Goal: Information Seeking & Learning: Learn about a topic

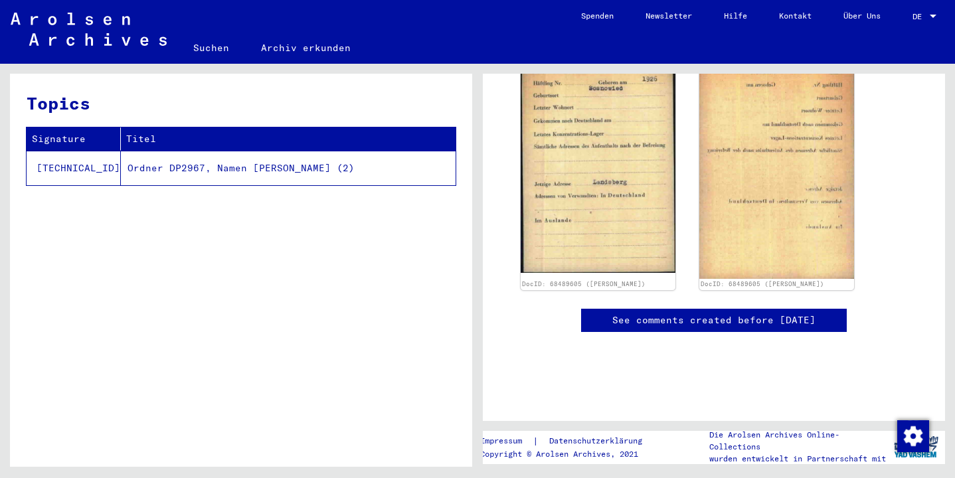
scroll to position [215, 0]
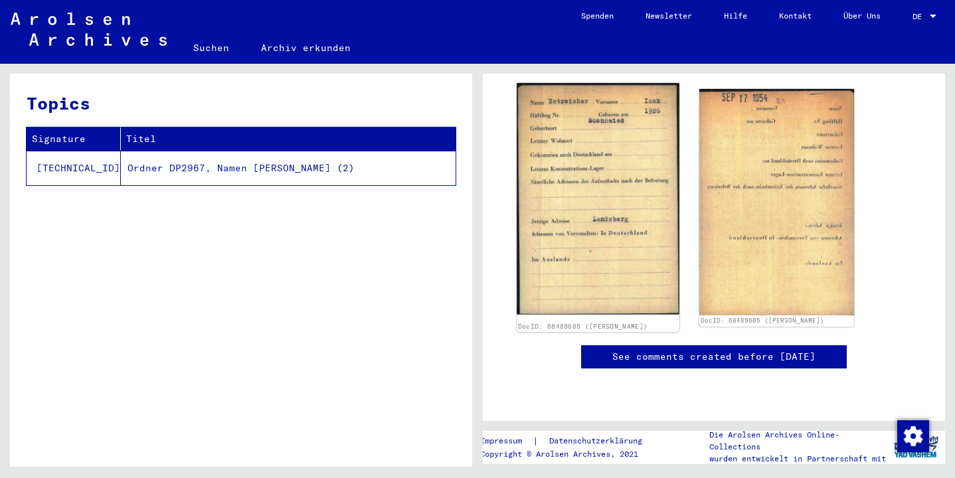
click at [591, 211] on img at bounding box center [598, 198] width 163 height 231
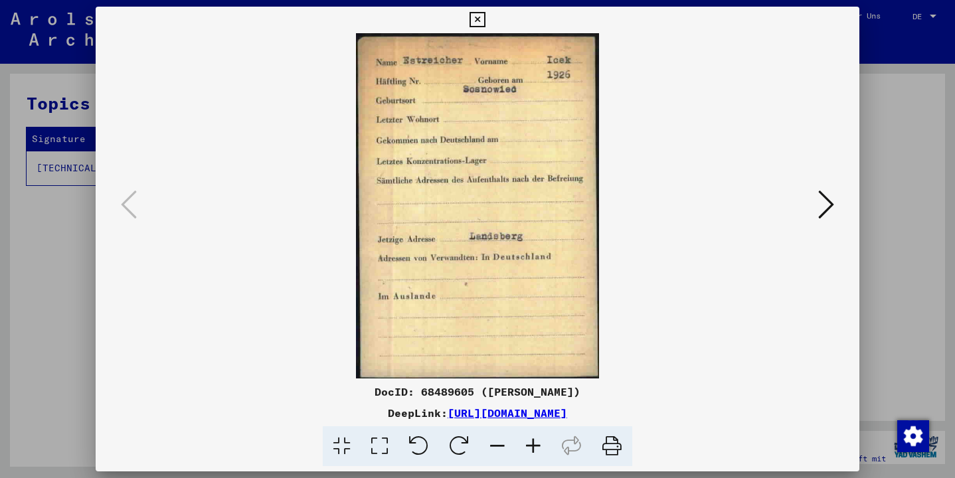
click at [533, 446] on icon at bounding box center [533, 446] width 36 height 41
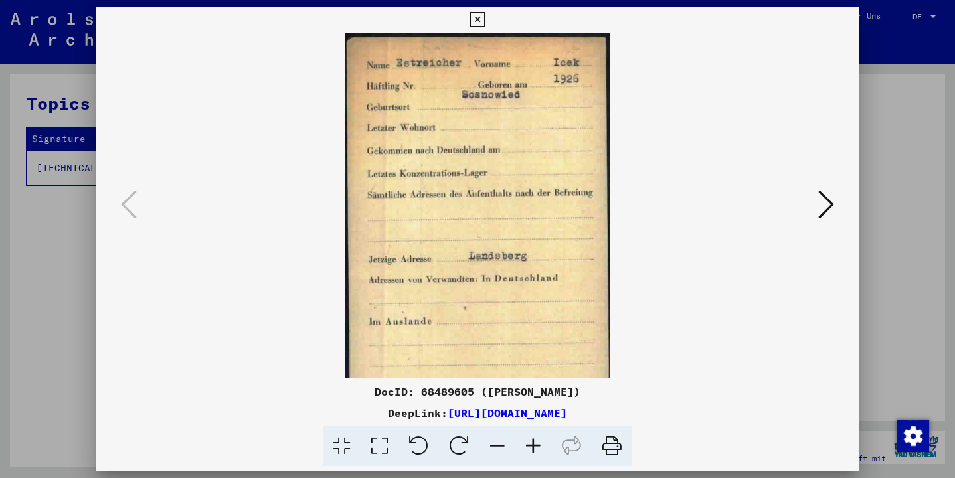
click at [826, 204] on icon at bounding box center [826, 205] width 16 height 32
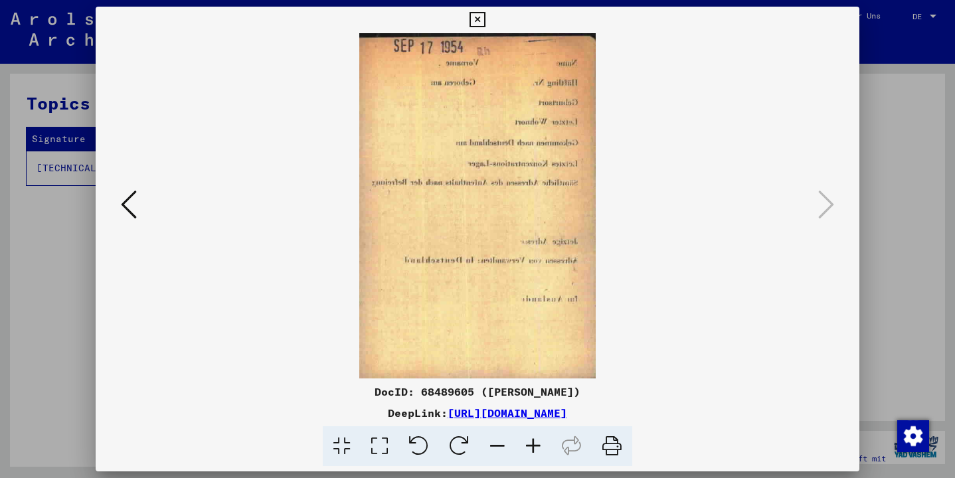
click at [422, 438] on icon at bounding box center [419, 446] width 41 height 41
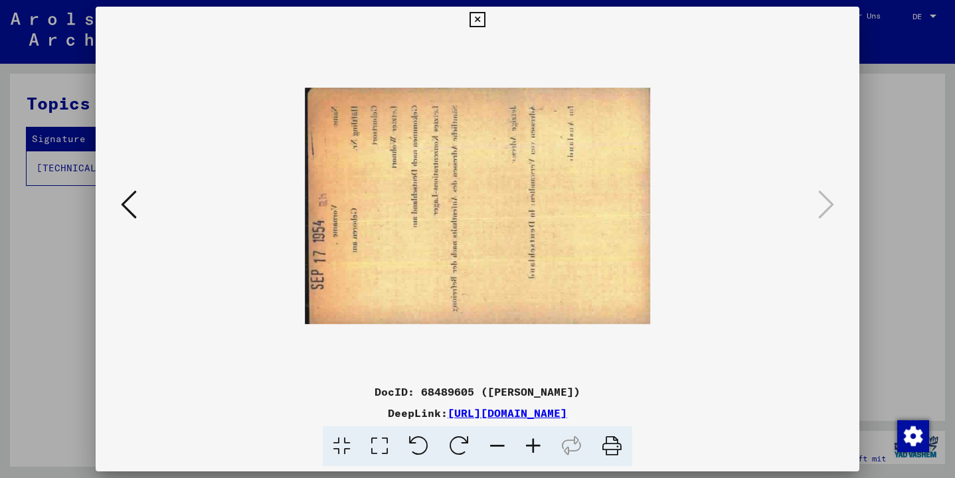
click at [422, 438] on icon at bounding box center [419, 446] width 41 height 41
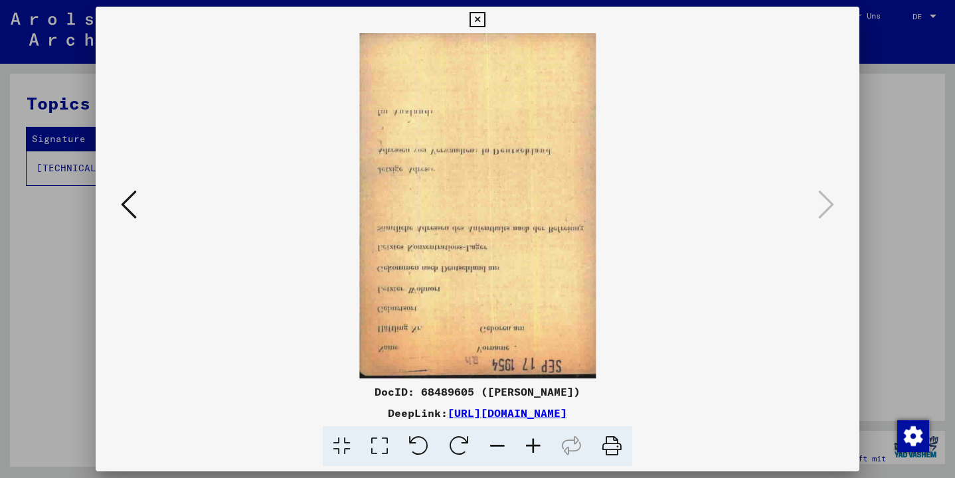
click at [422, 438] on icon at bounding box center [419, 446] width 41 height 41
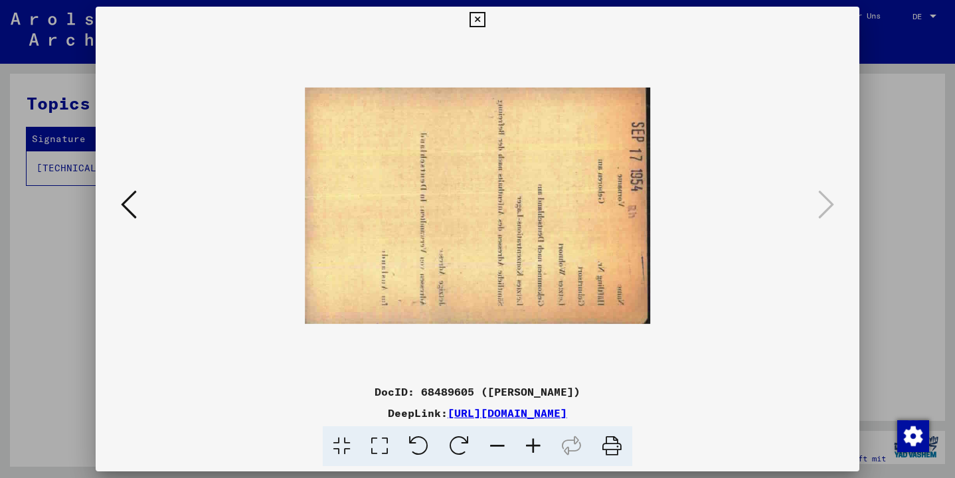
click at [422, 438] on icon at bounding box center [419, 446] width 41 height 41
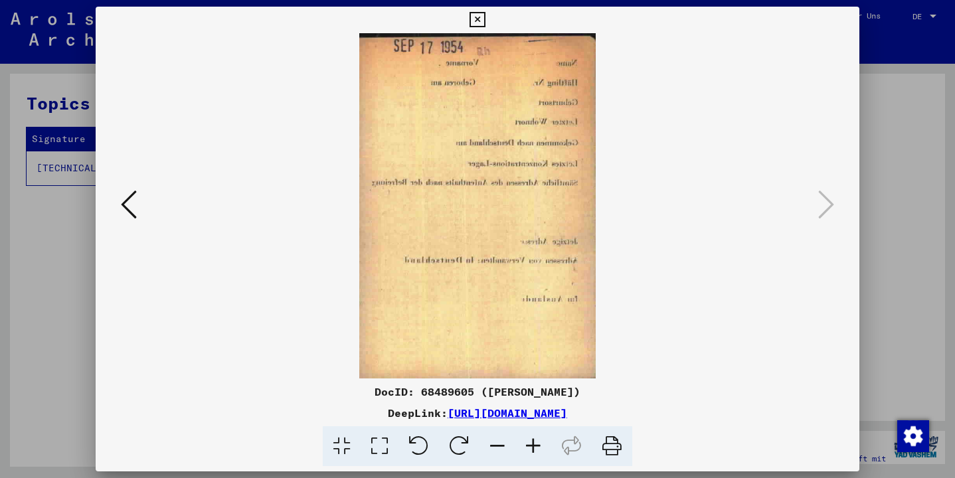
click at [422, 438] on icon at bounding box center [419, 446] width 41 height 41
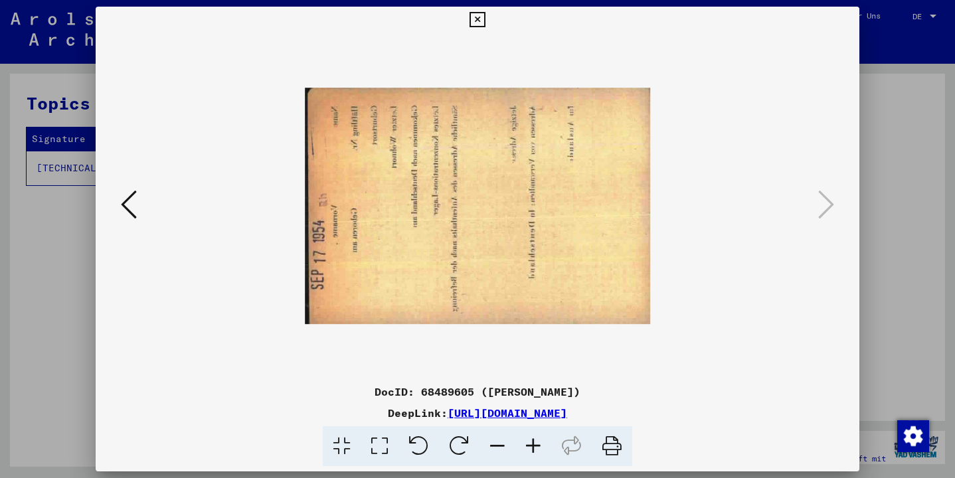
click at [424, 439] on icon at bounding box center [419, 446] width 41 height 41
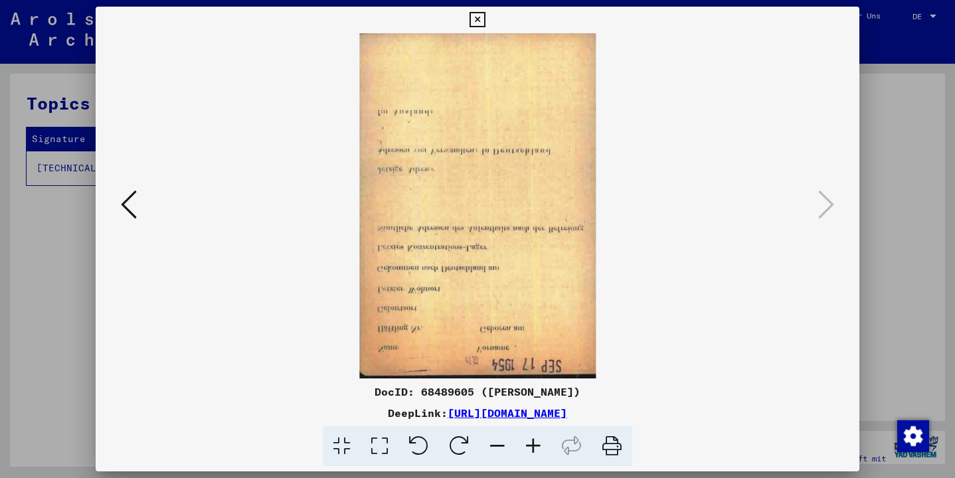
click at [424, 439] on icon at bounding box center [419, 446] width 41 height 41
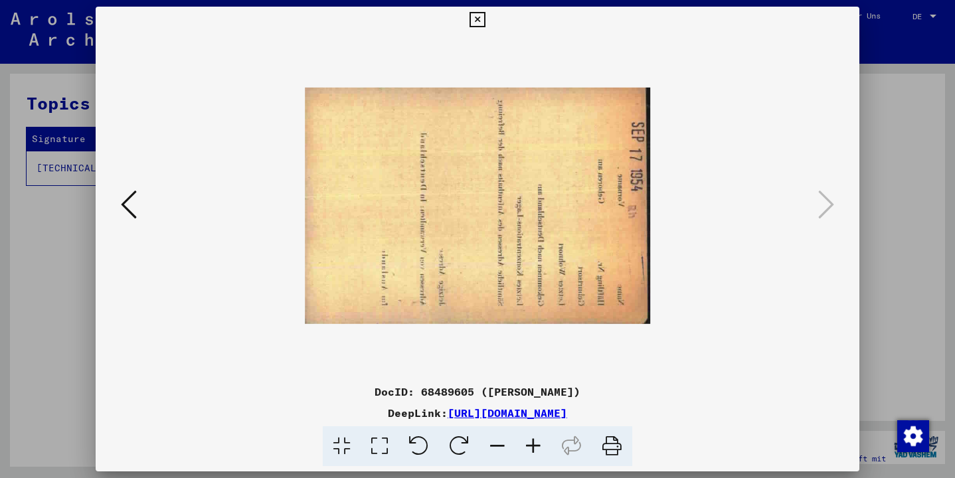
click at [424, 440] on icon at bounding box center [419, 446] width 41 height 41
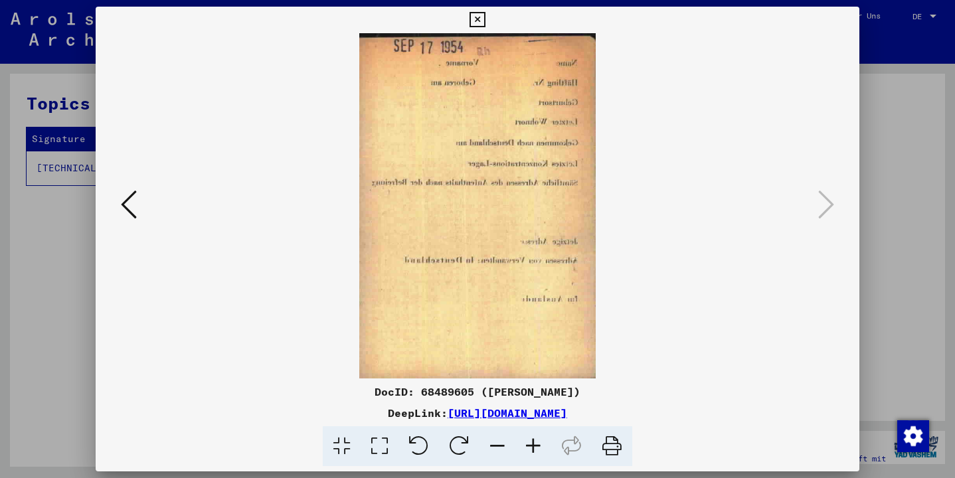
click at [565, 443] on icon at bounding box center [571, 446] width 41 height 41
click at [565, 450] on icon at bounding box center [571, 446] width 41 height 41
click at [121, 201] on icon at bounding box center [129, 205] width 16 height 32
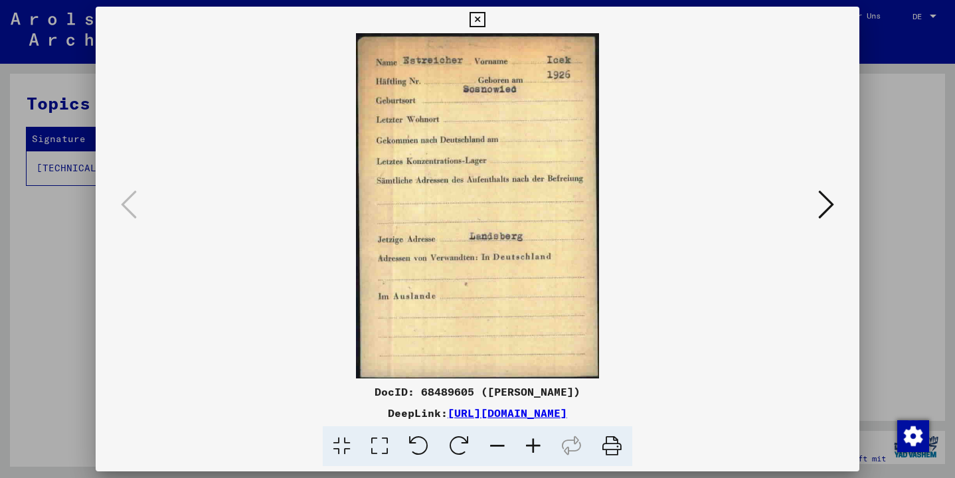
click at [485, 20] on icon at bounding box center [477, 20] width 15 height 16
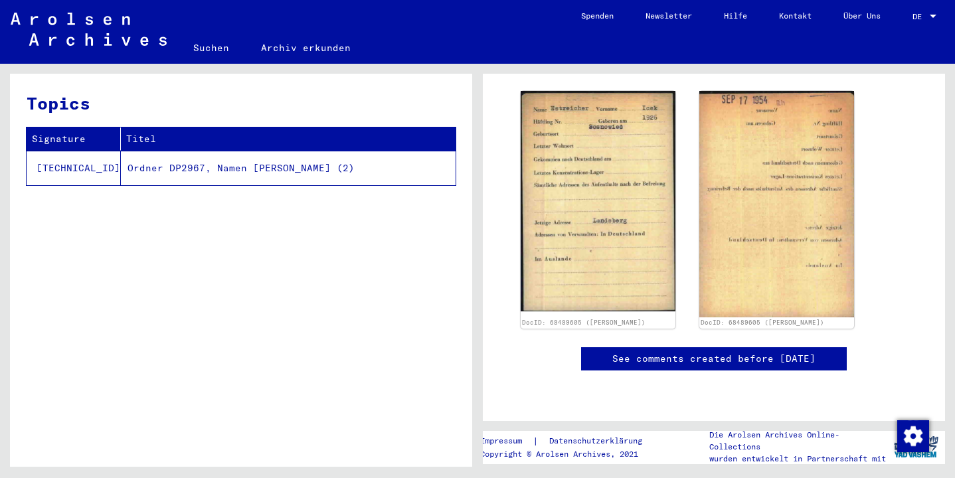
scroll to position [212, 0]
